Goal: Communication & Community: Answer question/provide support

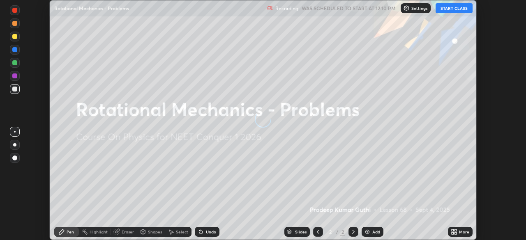
scroll to position [240, 526]
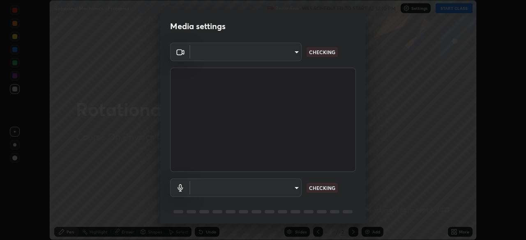
click at [266, 185] on body "Erase all Rotational Mechanics - Problems Recording WAS SCHEDULED TO START AT 1…" at bounding box center [263, 120] width 526 height 240
type input "3587b5fcf6e6b1efd567becf28dfd5d3df51b249fd3ad8f2a19155ee8f6d36a4"
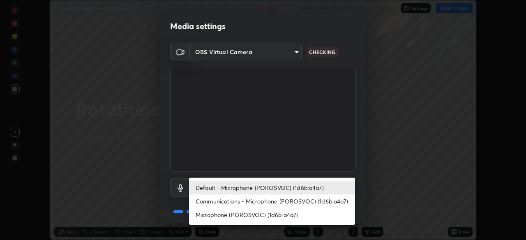
click at [268, 212] on li "Microphone (POROSVOC) (1d6b:a4a7)" at bounding box center [272, 215] width 166 height 14
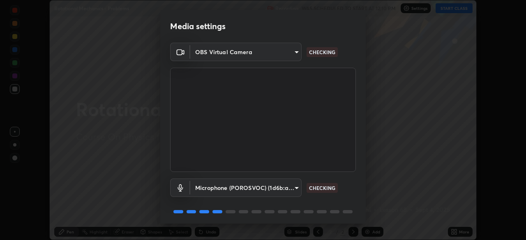
type input "a5bdf177eec51b1681cde8c491f133588994e0059511f0b320b6d90535c1417e"
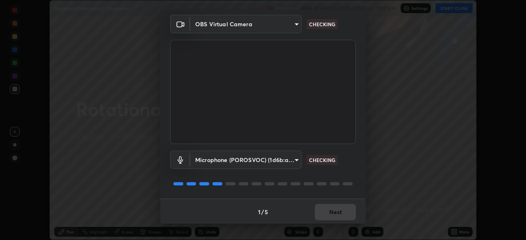
scroll to position [29, 0]
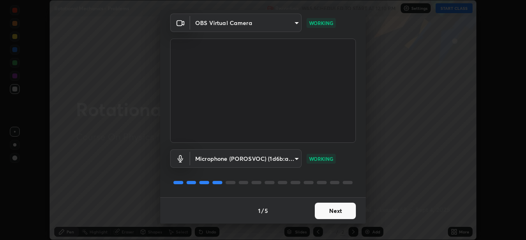
click at [330, 210] on button "Next" at bounding box center [335, 211] width 41 height 16
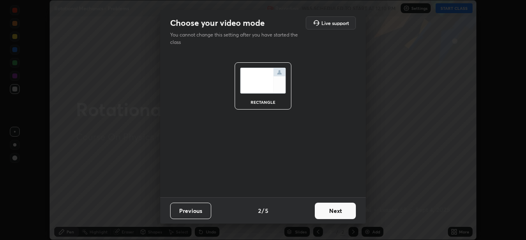
scroll to position [0, 0]
click at [330, 210] on button "Next" at bounding box center [335, 211] width 41 height 16
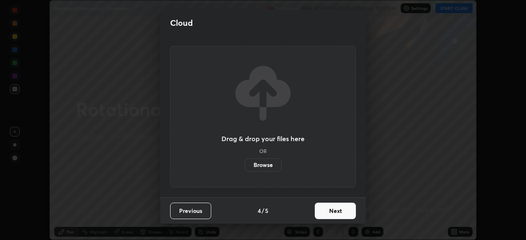
click at [333, 213] on button "Next" at bounding box center [335, 211] width 41 height 16
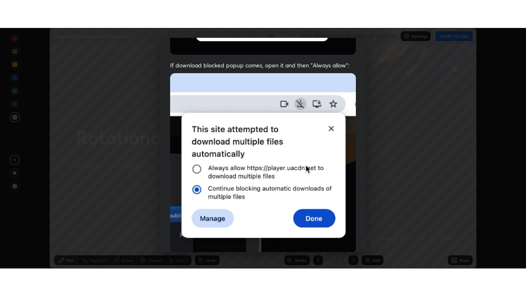
scroll to position [197, 0]
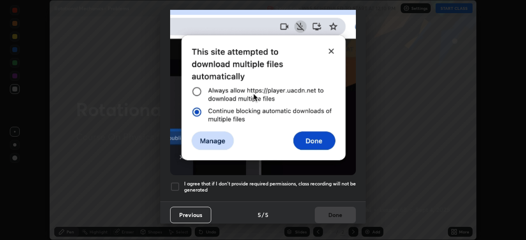
click at [176, 182] on div at bounding box center [175, 187] width 10 height 10
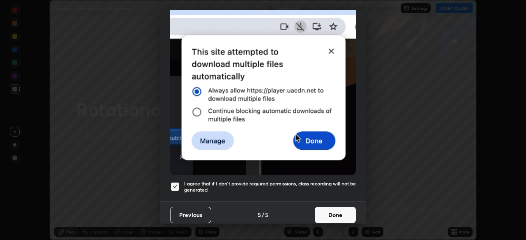
click at [342, 213] on button "Done" at bounding box center [335, 215] width 41 height 16
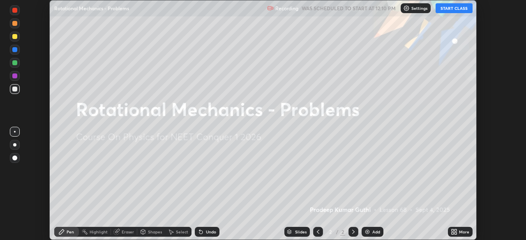
click at [447, 8] on button "START CLASS" at bounding box center [454, 8] width 37 height 10
click at [370, 232] on div "Add" at bounding box center [373, 232] width 22 height 10
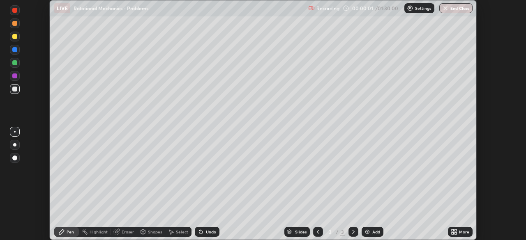
click at [455, 231] on icon at bounding box center [456, 231] width 2 height 2
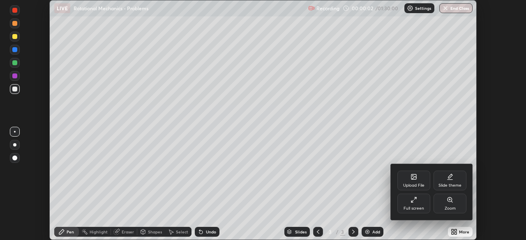
click at [416, 201] on icon at bounding box center [414, 200] width 7 height 7
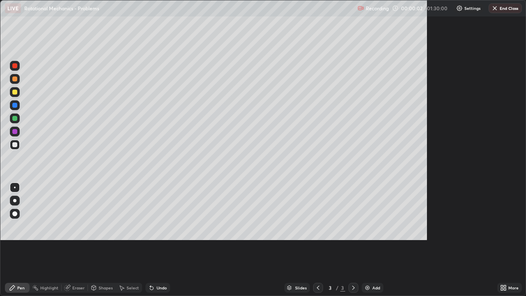
scroll to position [296, 526]
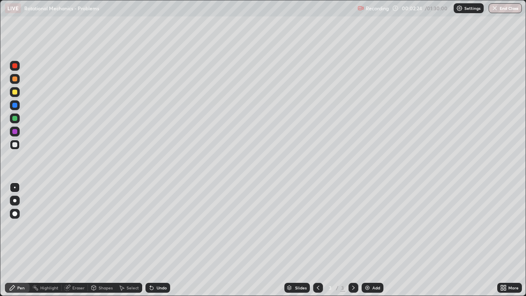
click at [14, 92] on div at bounding box center [14, 92] width 5 height 5
click at [163, 240] on div "Undo" at bounding box center [162, 288] width 10 height 4
click at [157, 240] on div "Undo" at bounding box center [162, 288] width 10 height 4
click at [80, 240] on div "Eraser" at bounding box center [78, 288] width 12 height 4
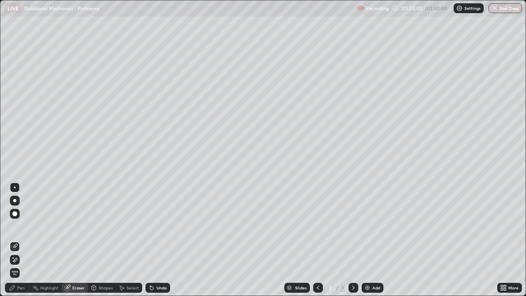
click at [14, 240] on icon at bounding box center [12, 287] width 7 height 7
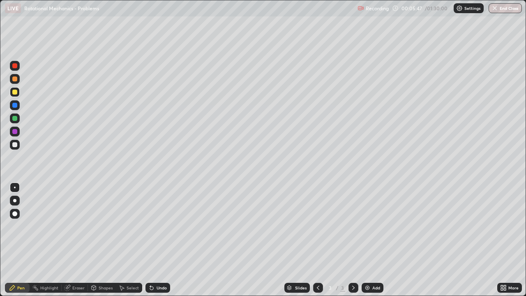
click at [15, 145] on div at bounding box center [14, 144] width 5 height 5
click at [162, 240] on div "Undo" at bounding box center [157, 288] width 25 height 10
click at [16, 92] on div at bounding box center [14, 92] width 5 height 5
click at [13, 116] on div at bounding box center [15, 118] width 10 height 10
click at [160, 240] on div "Undo" at bounding box center [162, 288] width 10 height 4
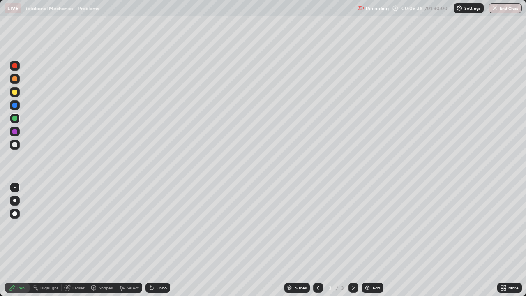
click at [157, 240] on div "Undo" at bounding box center [162, 288] width 10 height 4
click at [368, 240] on img at bounding box center [367, 287] width 7 height 7
click at [15, 144] on div at bounding box center [14, 144] width 5 height 5
click at [14, 93] on div at bounding box center [14, 92] width 5 height 5
click at [317, 240] on icon at bounding box center [318, 287] width 7 height 7
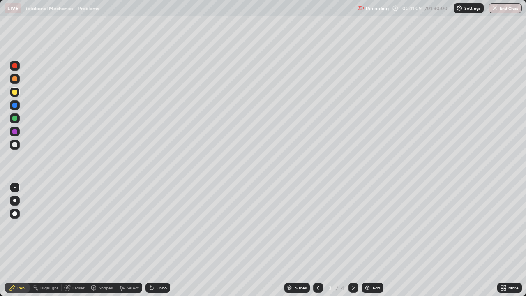
click at [349, 240] on div at bounding box center [354, 288] width 10 height 10
click at [15, 79] on div at bounding box center [14, 78] width 5 height 5
click at [315, 240] on div at bounding box center [318, 288] width 10 height 10
click at [353, 240] on icon at bounding box center [353, 287] width 7 height 7
click at [16, 120] on div at bounding box center [14, 118] width 5 height 5
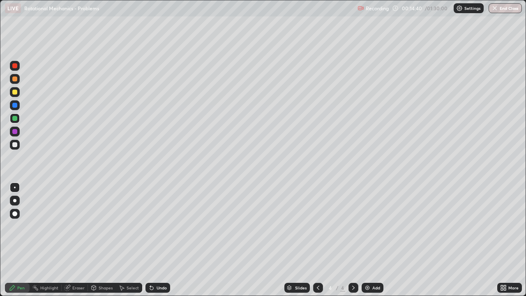
click at [157, 240] on div "Undo" at bounding box center [162, 288] width 10 height 4
click at [153, 240] on div "Undo" at bounding box center [157, 288] width 25 height 10
click at [159, 240] on div "Undo" at bounding box center [162, 288] width 10 height 4
click at [15, 92] on div at bounding box center [14, 92] width 5 height 5
click at [368, 240] on img at bounding box center [367, 287] width 7 height 7
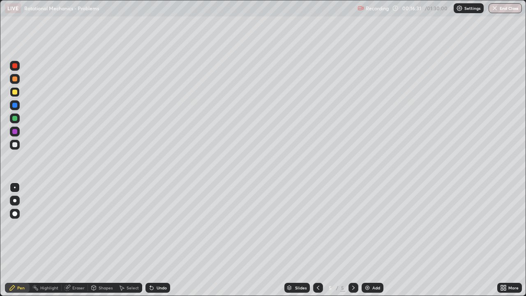
click at [17, 92] on div at bounding box center [14, 92] width 5 height 5
click at [14, 145] on div at bounding box center [14, 144] width 5 height 5
click at [16, 91] on div at bounding box center [14, 92] width 5 height 5
click at [16, 145] on div at bounding box center [14, 144] width 5 height 5
click at [77, 240] on div "Eraser" at bounding box center [78, 288] width 12 height 4
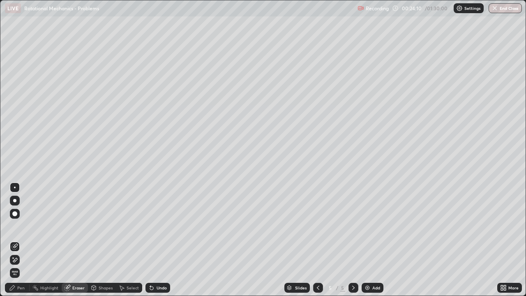
click at [17, 240] on div "Pen" at bounding box center [20, 288] width 7 height 4
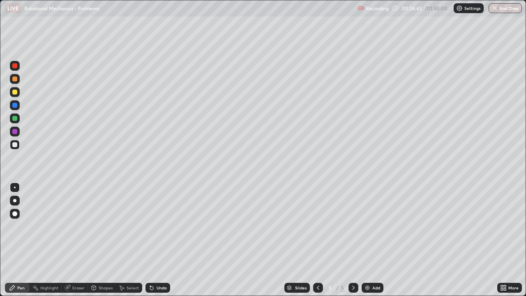
click at [16, 80] on div at bounding box center [14, 78] width 5 height 5
click at [157, 240] on div "Undo" at bounding box center [157, 288] width 25 height 10
click at [157, 240] on div "Undo" at bounding box center [162, 288] width 10 height 4
click at [373, 240] on div "Add" at bounding box center [376, 288] width 8 height 4
click at [19, 142] on div at bounding box center [15, 145] width 10 height 10
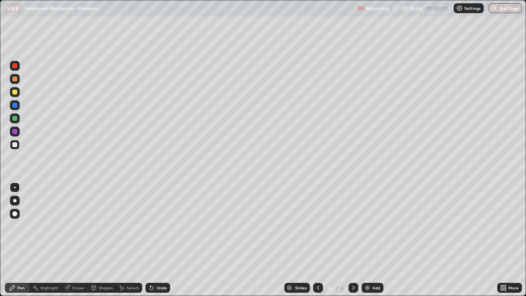
click at [160, 240] on div "Undo" at bounding box center [157, 288] width 25 height 10
click at [161, 240] on div "Undo" at bounding box center [162, 288] width 10 height 4
click at [162, 240] on div "Undo" at bounding box center [162, 288] width 10 height 4
click at [161, 240] on div "Undo" at bounding box center [162, 288] width 10 height 4
click at [14, 92] on div at bounding box center [14, 92] width 5 height 5
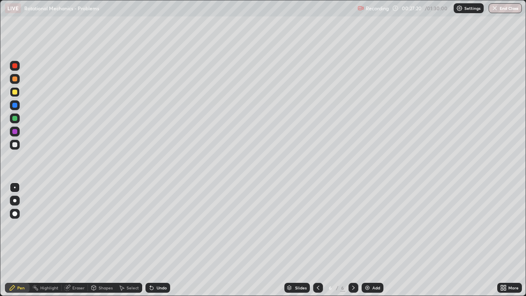
click at [159, 240] on div "Undo" at bounding box center [162, 288] width 10 height 4
click at [160, 240] on div "Undo" at bounding box center [157, 288] width 25 height 10
click at [158, 240] on div "Undo" at bounding box center [162, 288] width 10 height 4
click at [75, 240] on div "Eraser" at bounding box center [78, 288] width 12 height 4
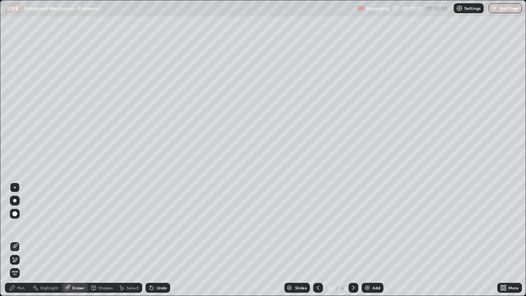
click at [19, 240] on div "Pen" at bounding box center [20, 288] width 7 height 4
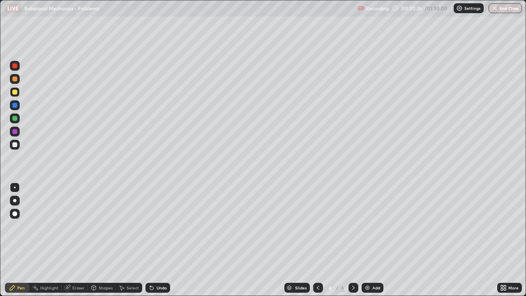
click at [156, 240] on div "Undo" at bounding box center [157, 288] width 25 height 10
click at [153, 240] on icon at bounding box center [151, 287] width 7 height 7
click at [152, 240] on icon at bounding box center [151, 287] width 7 height 7
click at [153, 240] on icon at bounding box center [151, 287] width 7 height 7
click at [155, 240] on div "Undo" at bounding box center [157, 288] width 25 height 10
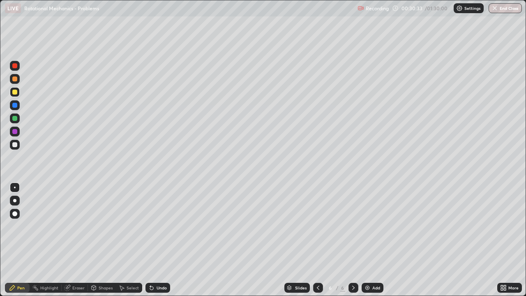
click at [162, 240] on div "Undo" at bounding box center [162, 288] width 10 height 4
click at [157, 240] on div "Undo" at bounding box center [157, 288] width 25 height 10
click at [373, 240] on div "Add" at bounding box center [376, 288] width 8 height 4
click at [157, 240] on div "Undo" at bounding box center [162, 288] width 10 height 4
click at [100, 240] on div "Shapes" at bounding box center [106, 288] width 14 height 4
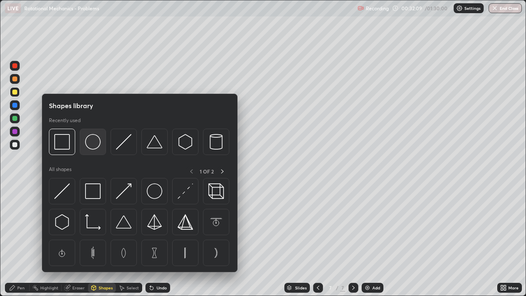
click at [90, 140] on img at bounding box center [93, 142] width 16 height 16
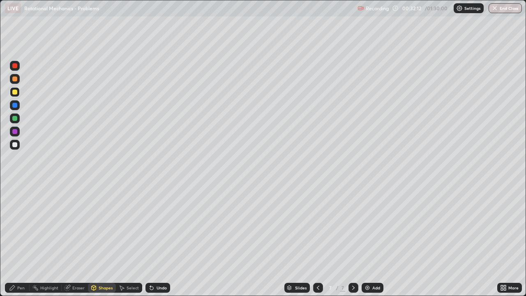
click at [21, 240] on div "Pen" at bounding box center [17, 288] width 25 height 10
click at [102, 240] on div "Shapes" at bounding box center [106, 288] width 14 height 4
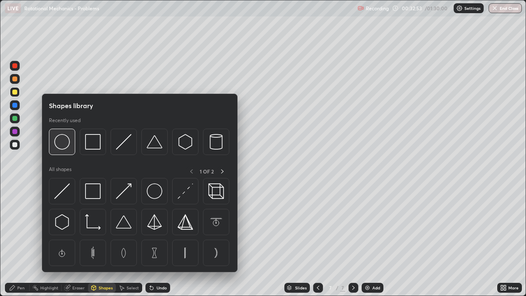
click at [65, 140] on img at bounding box center [62, 142] width 16 height 16
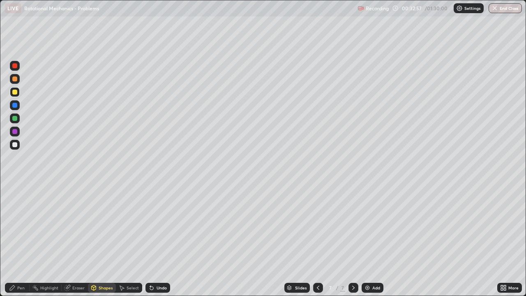
click at [22, 240] on div "Pen" at bounding box center [20, 288] width 7 height 4
click at [15, 144] on div at bounding box center [14, 144] width 5 height 5
click at [13, 118] on div at bounding box center [14, 118] width 5 height 5
click at [15, 143] on div at bounding box center [14, 144] width 5 height 5
click at [14, 93] on div at bounding box center [14, 92] width 5 height 5
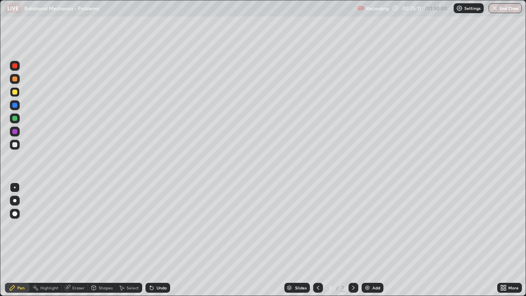
click at [164, 240] on div "Undo" at bounding box center [162, 288] width 10 height 4
click at [14, 146] on div at bounding box center [14, 144] width 5 height 5
click at [100, 240] on div "Shapes" at bounding box center [106, 288] width 14 height 4
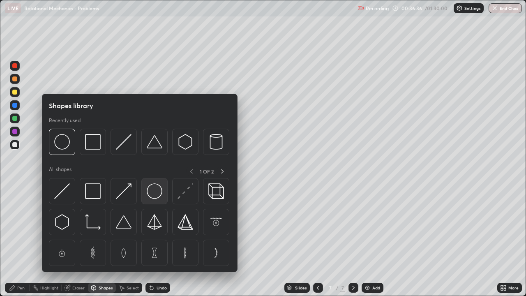
click at [154, 191] on img at bounding box center [155, 191] width 16 height 16
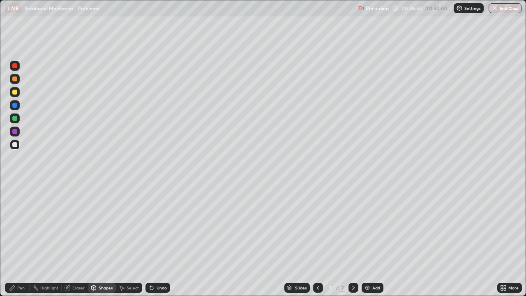
click at [165, 240] on div "Undo" at bounding box center [162, 288] width 10 height 4
click at [160, 240] on div "Undo" at bounding box center [162, 288] width 10 height 4
click at [369, 240] on img at bounding box center [367, 287] width 7 height 7
click at [19, 240] on div "Pen" at bounding box center [20, 288] width 7 height 4
click at [99, 240] on div "Shapes" at bounding box center [106, 288] width 14 height 4
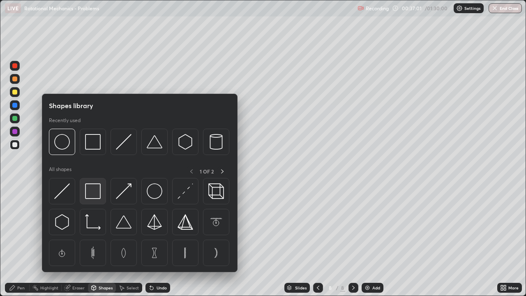
click at [91, 189] on img at bounding box center [93, 191] width 16 height 16
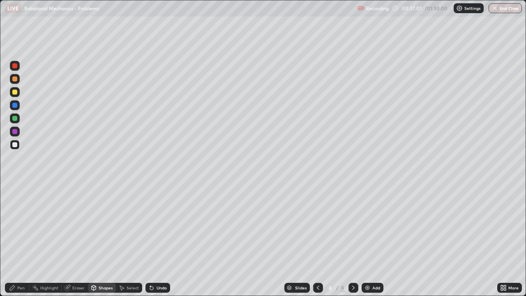
click at [15, 92] on div at bounding box center [14, 92] width 5 height 5
click at [14, 142] on div at bounding box center [14, 144] width 5 height 5
click at [161, 240] on div "Undo" at bounding box center [162, 288] width 10 height 4
click at [18, 240] on div "Pen" at bounding box center [20, 288] width 7 height 4
click at [97, 240] on div "Shapes" at bounding box center [102, 288] width 28 height 10
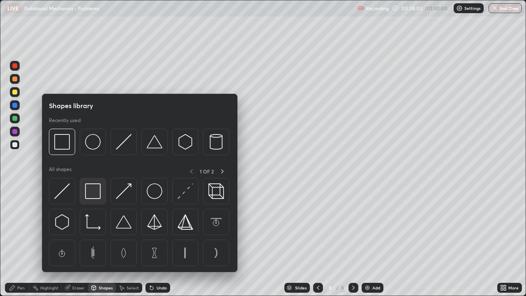
click at [87, 193] on img at bounding box center [93, 191] width 16 height 16
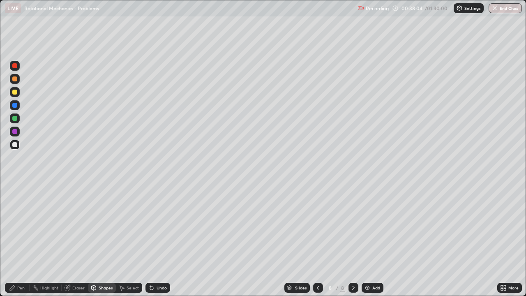
click at [16, 79] on div at bounding box center [14, 78] width 5 height 5
click at [19, 240] on div "Pen" at bounding box center [20, 288] width 7 height 4
click at [14, 143] on div at bounding box center [14, 144] width 5 height 5
click at [12, 118] on div at bounding box center [14, 118] width 5 height 5
click at [15, 144] on div at bounding box center [14, 144] width 5 height 5
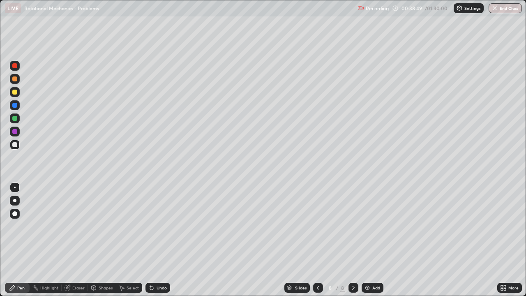
click at [157, 240] on div "Undo" at bounding box center [162, 288] width 10 height 4
click at [158, 240] on div "Undo" at bounding box center [162, 288] width 10 height 4
click at [159, 240] on div "Undo" at bounding box center [162, 288] width 10 height 4
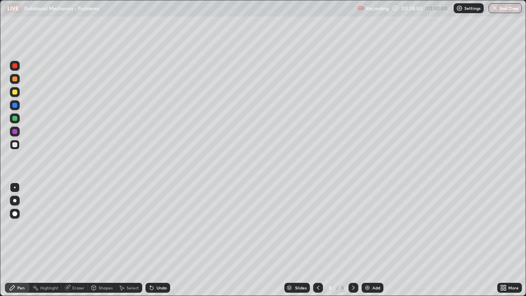
click at [160, 240] on div "Undo" at bounding box center [157, 288] width 25 height 10
click at [161, 240] on div "Undo" at bounding box center [162, 288] width 10 height 4
click at [160, 240] on div "Undo" at bounding box center [157, 288] width 25 height 10
click at [161, 240] on div "Undo" at bounding box center [157, 288] width 25 height 10
click at [160, 240] on div "Undo" at bounding box center [162, 288] width 10 height 4
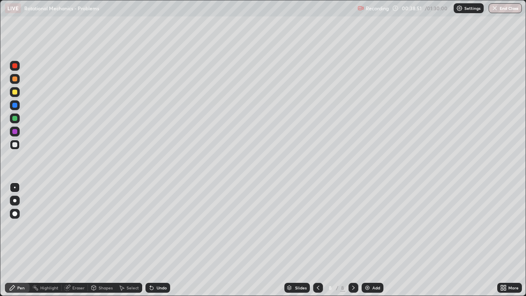
click at [159, 240] on div "Undo" at bounding box center [157, 288] width 25 height 10
click at [157, 240] on div "Undo" at bounding box center [157, 288] width 25 height 10
click at [14, 118] on div at bounding box center [14, 118] width 5 height 5
click at [14, 92] on div at bounding box center [14, 92] width 5 height 5
click at [157, 240] on div "Undo" at bounding box center [162, 288] width 10 height 4
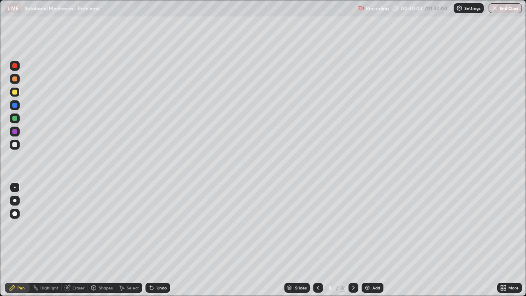
click at [160, 240] on div "Undo" at bounding box center [162, 288] width 10 height 4
click at [15, 145] on div at bounding box center [14, 144] width 5 height 5
click at [162, 240] on div "Undo" at bounding box center [157, 288] width 25 height 10
click at [15, 132] on div at bounding box center [14, 131] width 5 height 5
click at [18, 144] on div at bounding box center [15, 145] width 10 height 10
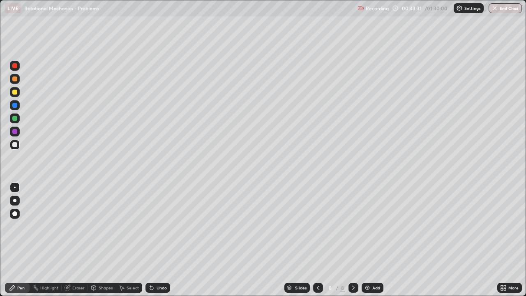
click at [79, 240] on div "Eraser" at bounding box center [78, 288] width 12 height 4
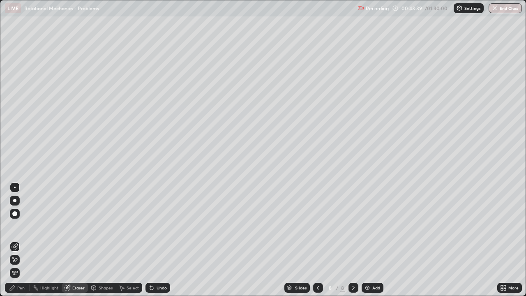
click at [19, 240] on div "Pen" at bounding box center [20, 288] width 7 height 4
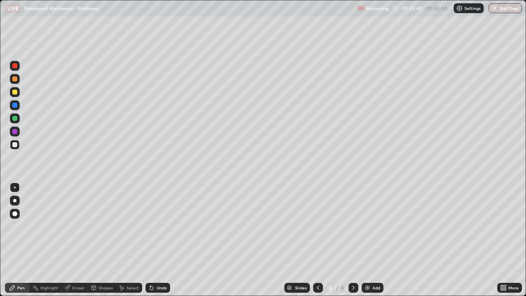
click at [16, 90] on div at bounding box center [14, 92] width 5 height 5
click at [102, 240] on div "Shapes" at bounding box center [106, 288] width 14 height 4
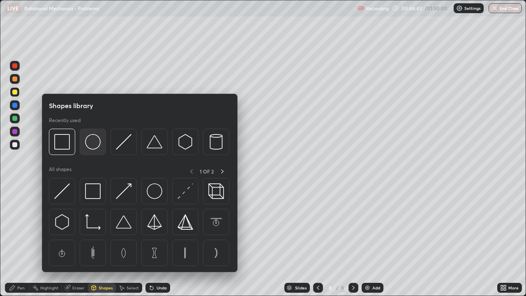
click at [93, 143] on img at bounding box center [93, 142] width 16 height 16
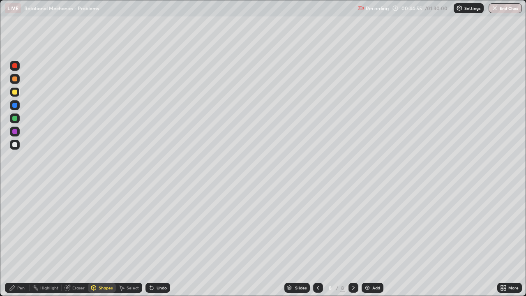
click at [158, 240] on div "Undo" at bounding box center [162, 288] width 10 height 4
click at [317, 240] on icon at bounding box center [318, 288] width 2 height 4
click at [317, 240] on icon at bounding box center [318, 287] width 7 height 7
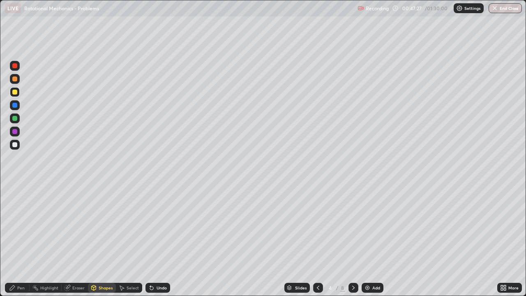
click at [315, 240] on icon at bounding box center [318, 287] width 7 height 7
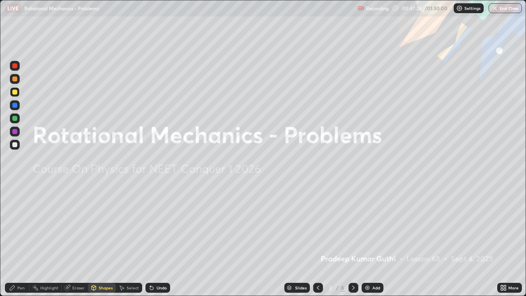
click at [350, 240] on div at bounding box center [354, 288] width 10 height 10
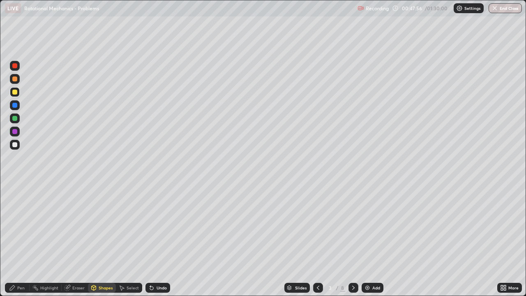
click at [353, 240] on icon at bounding box center [353, 287] width 7 height 7
click at [353, 240] on icon at bounding box center [353, 288] width 2 height 4
click at [352, 240] on icon at bounding box center [353, 287] width 7 height 7
click at [315, 240] on div at bounding box center [318, 288] width 10 height 10
click at [317, 240] on icon at bounding box center [318, 287] width 7 height 7
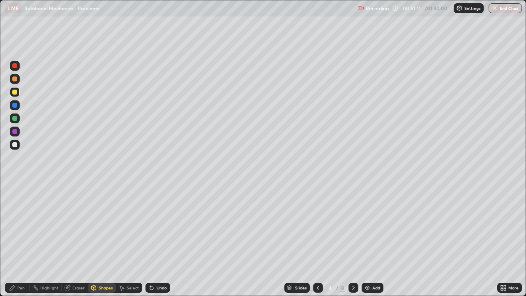
click at [317, 240] on icon at bounding box center [318, 287] width 7 height 7
click at [316, 240] on icon at bounding box center [318, 287] width 7 height 7
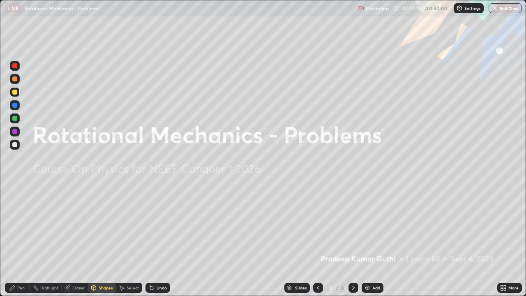
click at [352, 240] on icon at bounding box center [353, 287] width 7 height 7
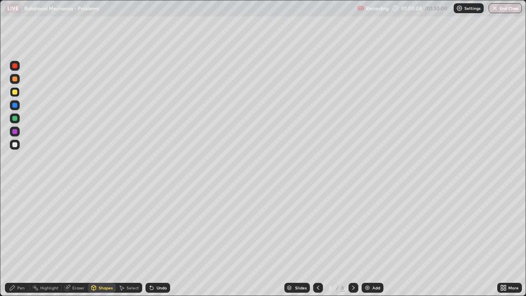
click at [351, 240] on icon at bounding box center [353, 287] width 7 height 7
click at [508, 240] on div "More" at bounding box center [513, 288] width 10 height 4
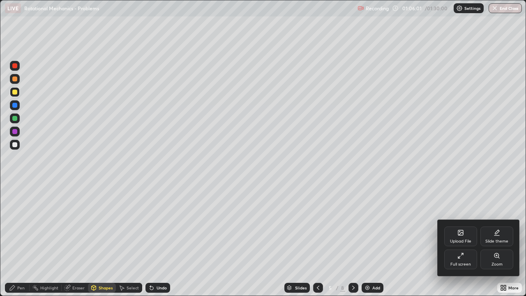
click at [499, 240] on div "Zoom" at bounding box center [497, 264] width 11 height 4
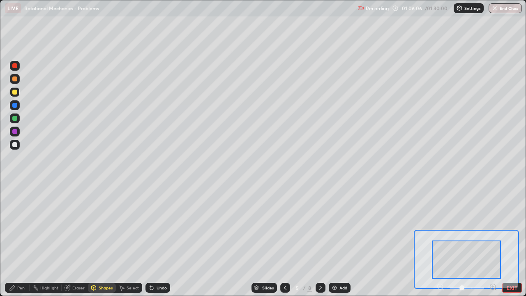
click at [158, 240] on div "Undo" at bounding box center [157, 288] width 25 height 10
click at [440, 240] on div at bounding box center [466, 288] width 61 height 10
click at [510, 240] on button "EXIT" at bounding box center [512, 288] width 20 height 10
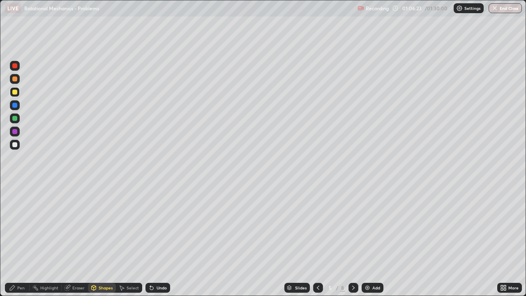
click at [15, 129] on div at bounding box center [14, 131] width 5 height 5
click at [21, 240] on div "Pen" at bounding box center [20, 288] width 7 height 4
click at [351, 240] on icon at bounding box center [353, 287] width 7 height 7
click at [353, 240] on icon at bounding box center [353, 287] width 7 height 7
click at [353, 240] on icon at bounding box center [353, 288] width 2 height 4
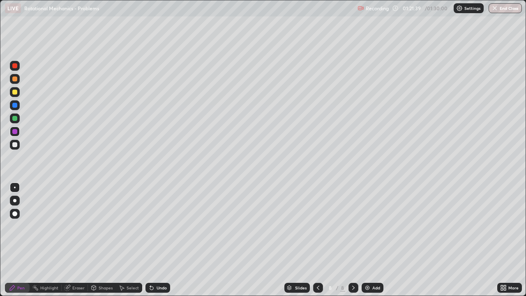
click at [507, 9] on button "End Class" at bounding box center [505, 8] width 33 height 10
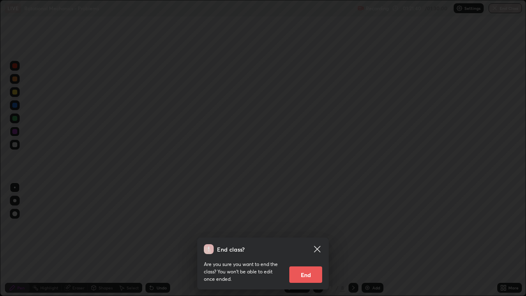
click at [309, 240] on button "End" at bounding box center [305, 274] width 33 height 16
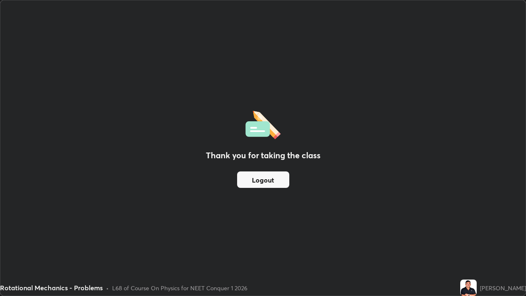
click at [270, 180] on button "Logout" at bounding box center [263, 179] width 52 height 16
